Goal: Task Accomplishment & Management: Manage account settings

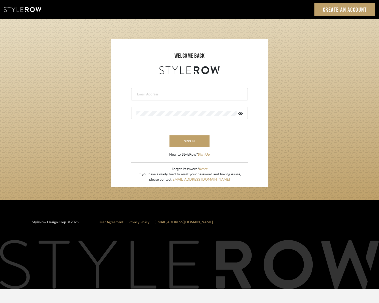
type input "[PERSON_NAME][EMAIL_ADDRESS][DOMAIN_NAME]"
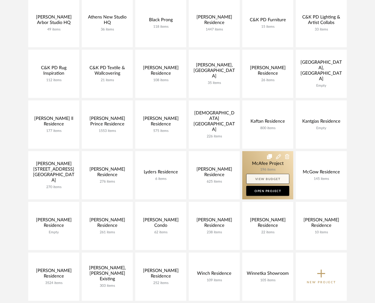
scroll to position [150, 0]
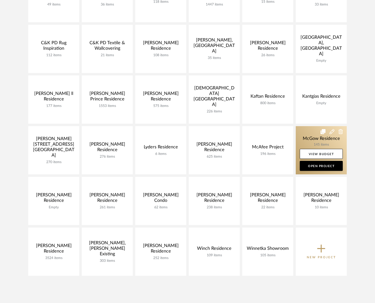
click at [311, 139] on link at bounding box center [321, 150] width 51 height 48
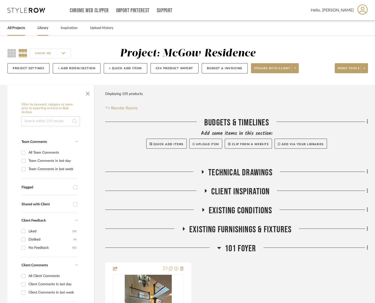
click at [44, 27] on link "Library" at bounding box center [43, 28] width 11 height 7
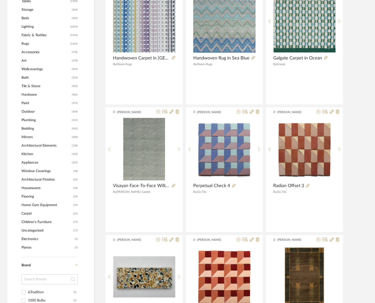
scroll to position [250, 0]
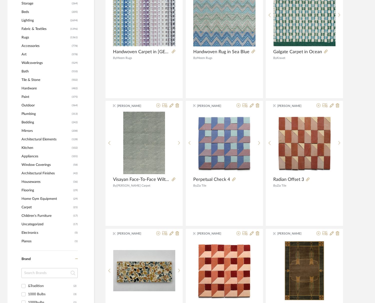
click at [37, 79] on span "Tile & Stone" at bounding box center [46, 80] width 49 height 9
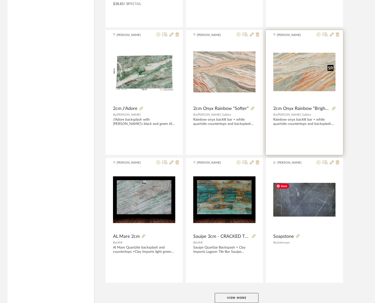
scroll to position [1405, 0]
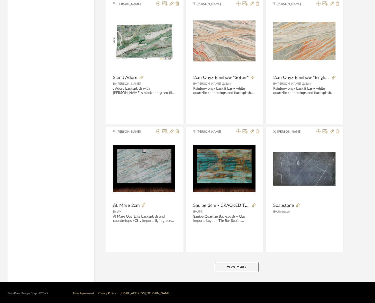
click at [240, 270] on button "View More" at bounding box center [237, 267] width 44 height 10
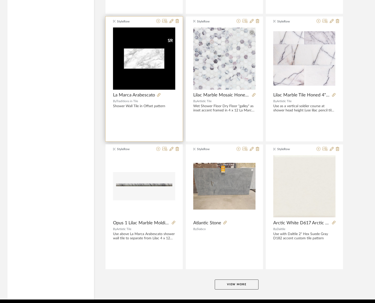
scroll to position [2938, 0]
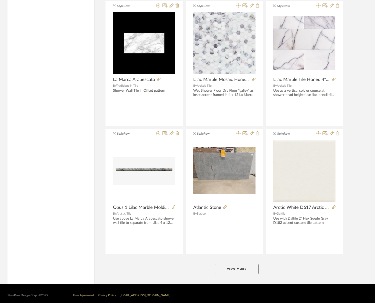
click at [251, 264] on button "View More" at bounding box center [237, 269] width 44 height 10
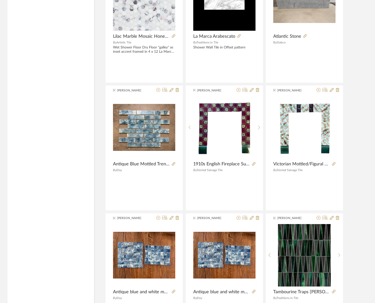
scroll to position [4471, 0]
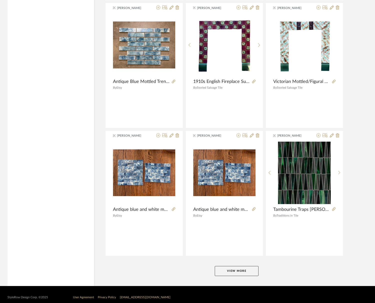
click at [251, 266] on button "View More" at bounding box center [237, 271] width 44 height 10
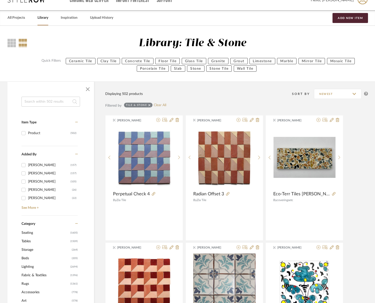
scroll to position [0, 0]
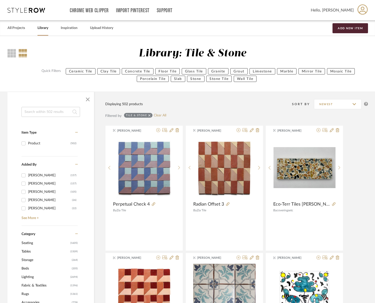
click at [58, 110] on input at bounding box center [51, 112] width 59 height 10
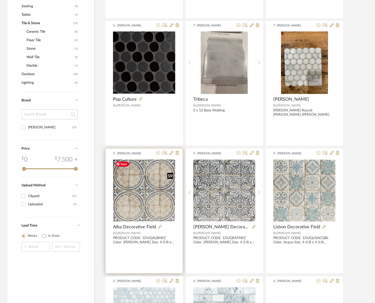
scroll to position [250, 0]
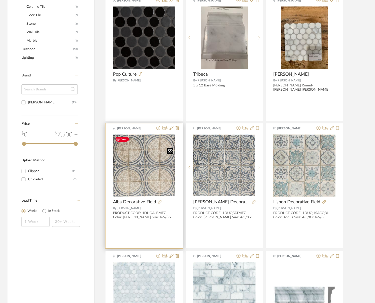
type input "WALKER"
click at [139, 183] on img "0" at bounding box center [144, 166] width 62 height 62
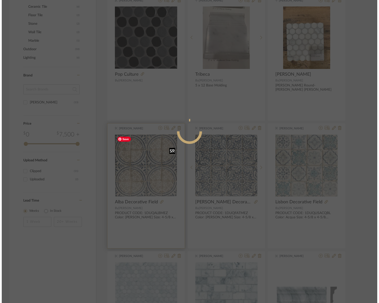
scroll to position [0, 0]
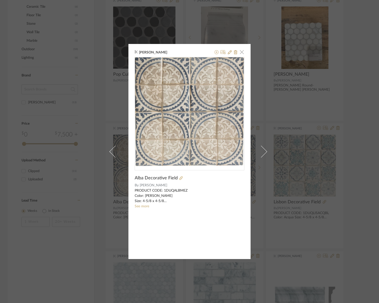
click at [241, 51] on span "button" at bounding box center [242, 52] width 10 height 10
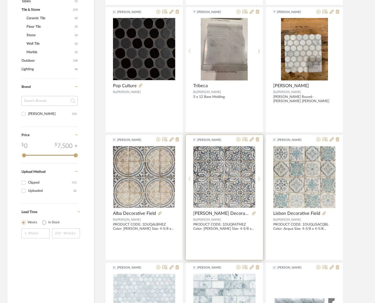
scroll to position [234, 0]
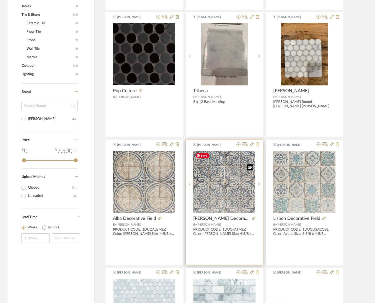
click at [209, 202] on img "0" at bounding box center [224, 182] width 62 height 62
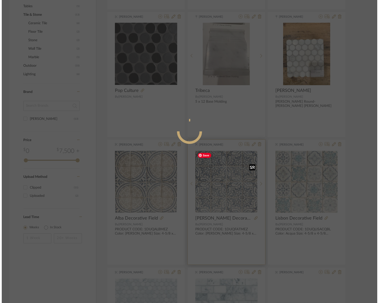
scroll to position [0, 0]
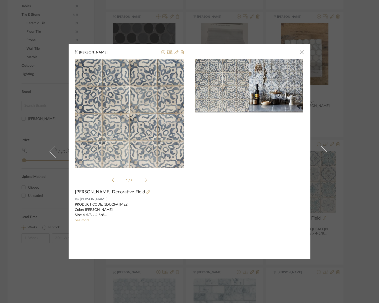
click at [159, 52] on div at bounding box center [171, 53] width 25 height 6
click at [162, 51] on icon at bounding box center [163, 52] width 4 height 4
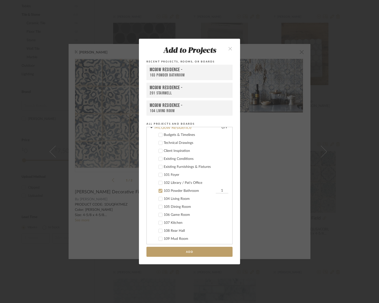
scroll to position [277, 0]
click at [174, 206] on div "103 Powder Bathroom" at bounding box center [189, 207] width 51 height 4
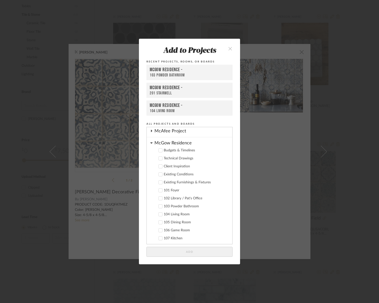
scroll to position [302, 0]
click at [175, 212] on div "107 Kitchen" at bounding box center [196, 214] width 65 height 4
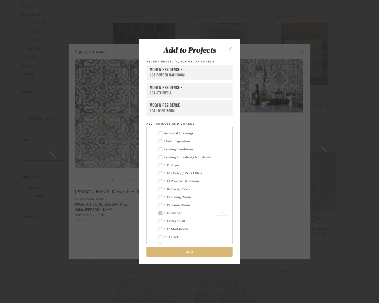
click at [199, 249] on button "Add" at bounding box center [189, 252] width 86 height 10
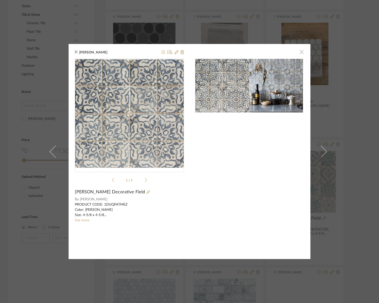
click at [299, 51] on span "button" at bounding box center [301, 52] width 10 height 10
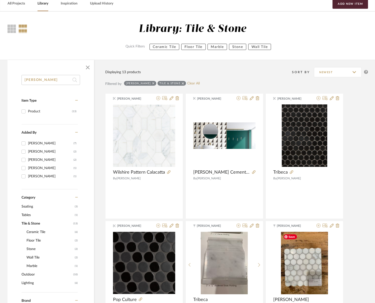
scroll to position [0, 0]
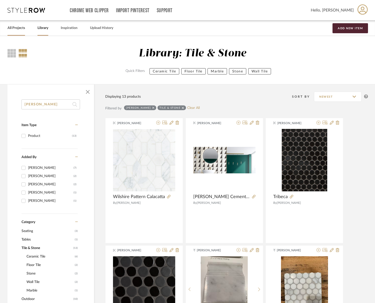
click at [16, 24] on div "All Projects" at bounding box center [17, 28] width 18 height 15
click at [18, 27] on link "All Projects" at bounding box center [17, 28] width 18 height 7
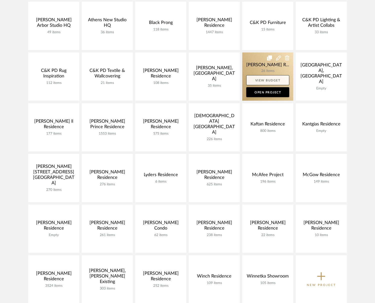
scroll to position [175, 0]
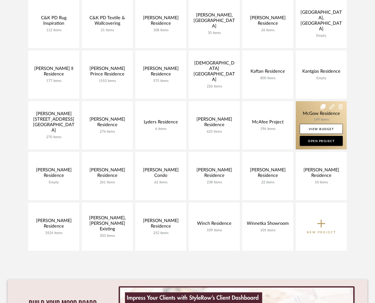
click at [321, 115] on link at bounding box center [321, 125] width 51 height 48
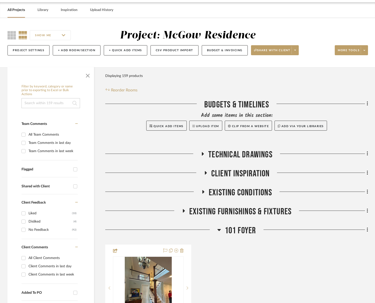
scroll to position [25, 0]
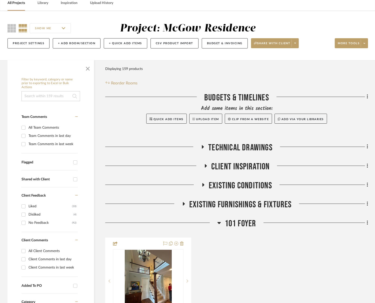
click at [246, 221] on span "101 Foyer" at bounding box center [241, 224] width 32 height 11
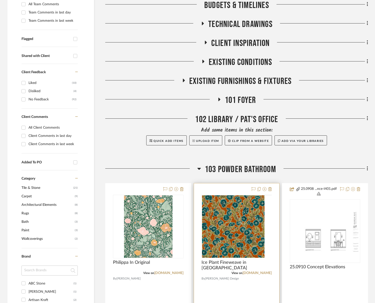
scroll to position [150, 0]
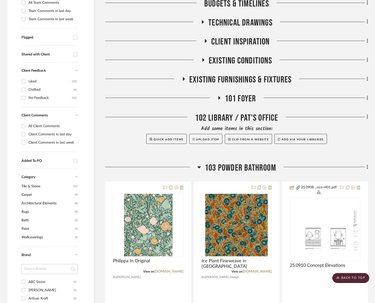
click at [230, 163] on span "103 Powder Bathroom" at bounding box center [240, 168] width 71 height 11
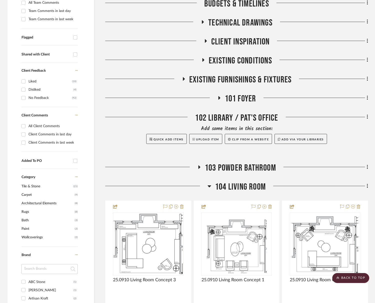
click at [239, 187] on span "104 Living Room" at bounding box center [240, 187] width 51 height 11
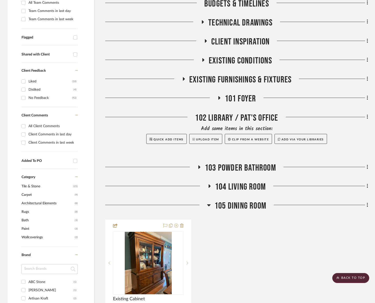
click at [231, 207] on span "105 Dining Room" at bounding box center [241, 206] width 52 height 11
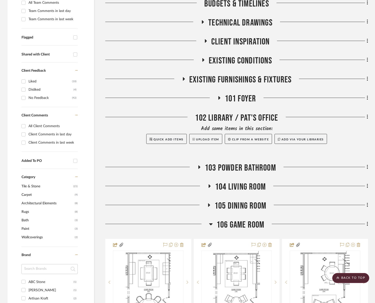
click at [237, 222] on span "106 Game Room" at bounding box center [241, 225] width 48 height 11
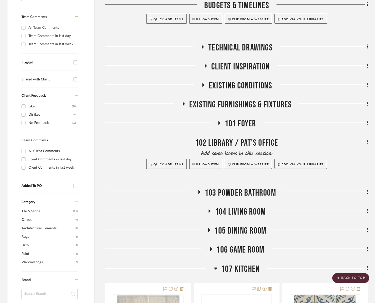
scroll to position [0, 0]
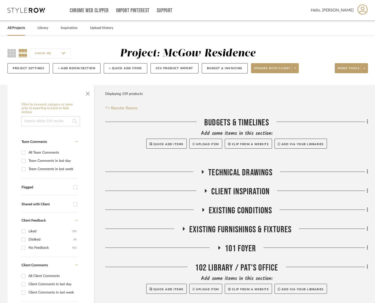
click at [17, 28] on link "All Projects" at bounding box center [17, 28] width 18 height 7
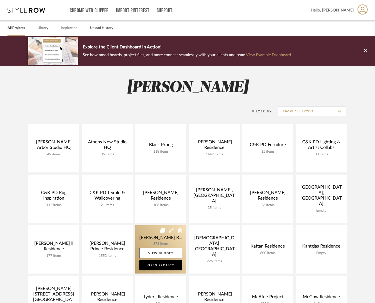
scroll to position [100, 0]
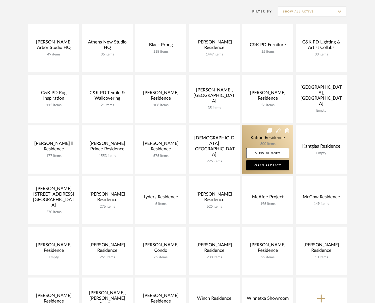
click at [248, 139] on link at bounding box center [267, 150] width 51 height 48
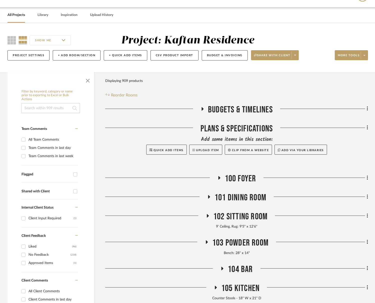
scroll to position [175, 0]
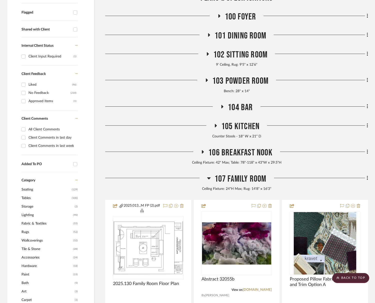
click at [242, 180] on span "107 Family Room" at bounding box center [241, 179] width 52 height 11
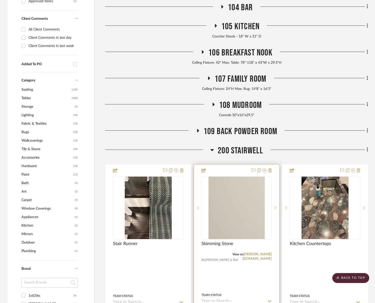
scroll to position [350, 0]
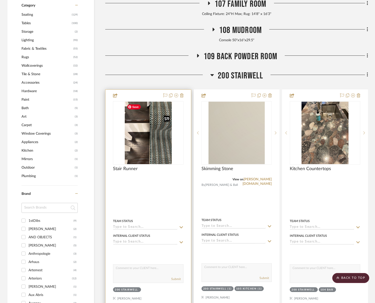
click at [144, 146] on img "0" at bounding box center [148, 133] width 47 height 63
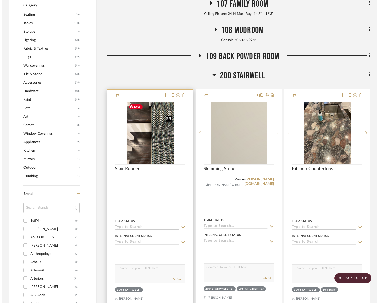
scroll to position [0, 0]
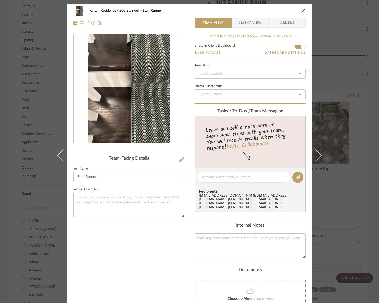
click at [302, 12] on icon "close" at bounding box center [303, 11] width 4 height 4
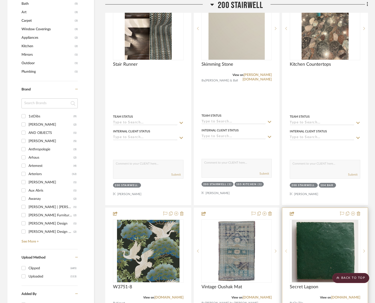
scroll to position [450, 0]
